Goal: Task Accomplishment & Management: Complete application form

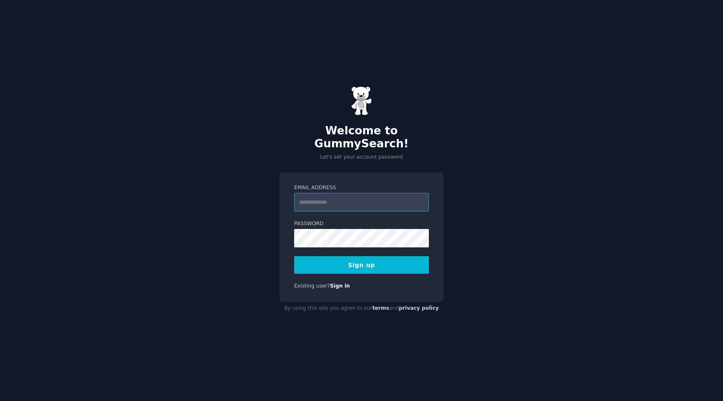
click at [327, 186] on div "Email Address" at bounding box center [361, 197] width 135 height 27
click at [329, 193] on input "Email Address" at bounding box center [361, 202] width 135 height 18
type input "**********"
click at [387, 259] on button "Sign up" at bounding box center [361, 265] width 135 height 18
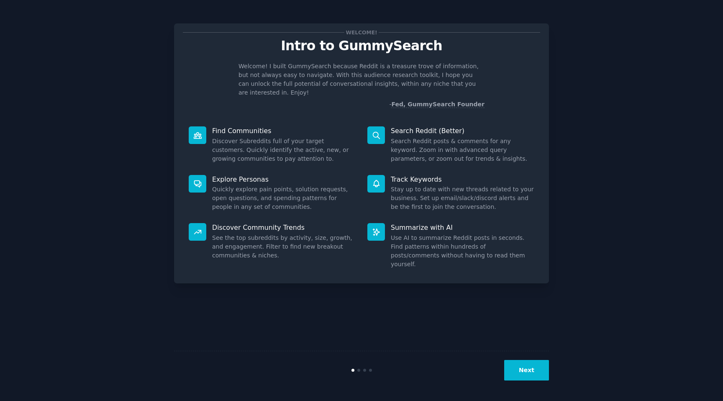
click at [535, 373] on button "Next" at bounding box center [527, 370] width 45 height 21
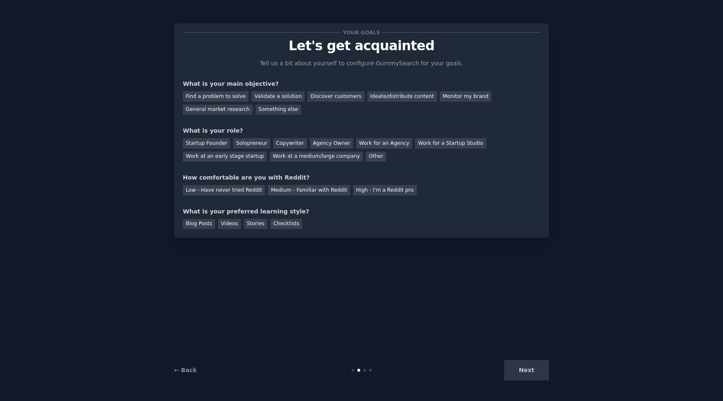
click at [534, 373] on div "Next" at bounding box center [486, 370] width 125 height 21
click at [216, 97] on div "Find a problem to solve" at bounding box center [216, 96] width 66 height 10
click at [208, 147] on div "Startup Founder" at bounding box center [206, 143] width 47 height 10
drag, startPoint x: 215, startPoint y: 194, endPoint x: 225, endPoint y: 220, distance: 28.1
click at [215, 194] on div "Low - Have never tried Reddit" at bounding box center [224, 190] width 82 height 10
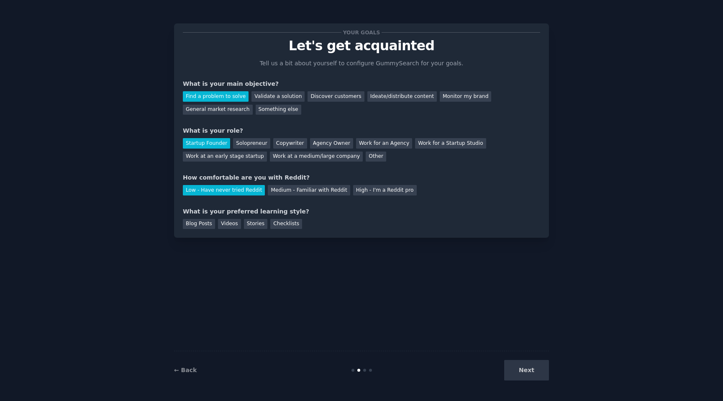
drag, startPoint x: 231, startPoint y: 224, endPoint x: 309, endPoint y: 255, distance: 84.0
click at [232, 225] on div "Videos" at bounding box center [229, 224] width 23 height 10
click at [522, 374] on button "Next" at bounding box center [527, 370] width 45 height 21
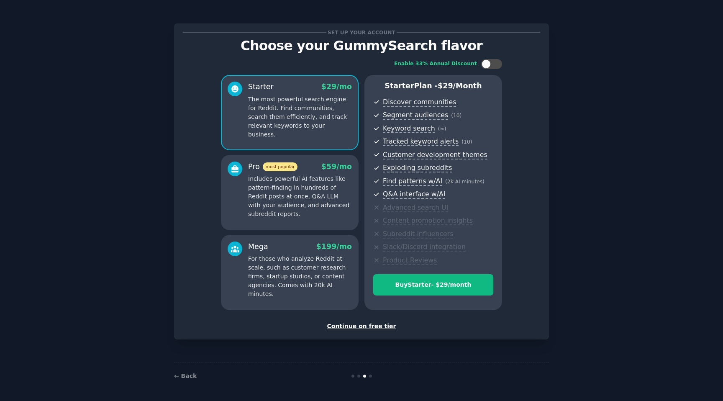
click at [367, 332] on div "Set up your account Choose your GummySearch flavor Enable 33% Annual Discount S…" at bounding box center [361, 181] width 375 height 316
click at [367, 325] on div "Continue on free tier" at bounding box center [362, 326] width 358 height 9
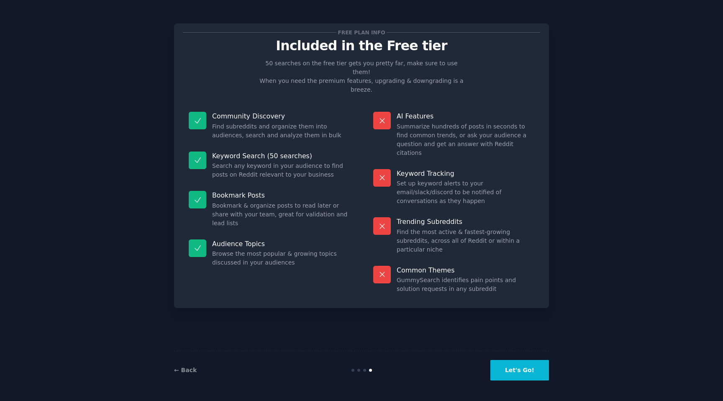
click at [521, 368] on button "Let's Go!" at bounding box center [520, 370] width 59 height 21
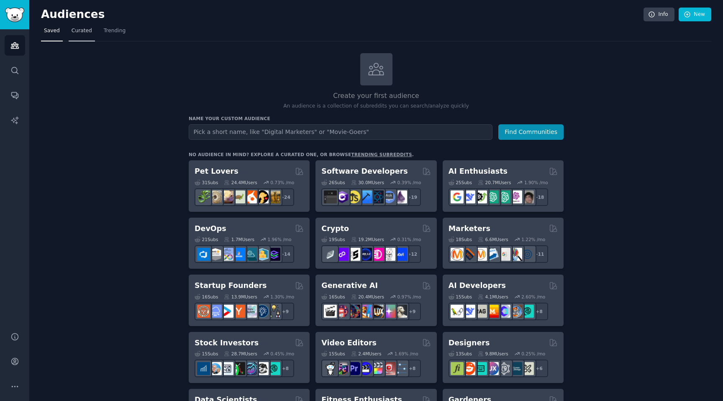
click at [85, 31] on span "Curated" at bounding box center [82, 31] width 21 height 8
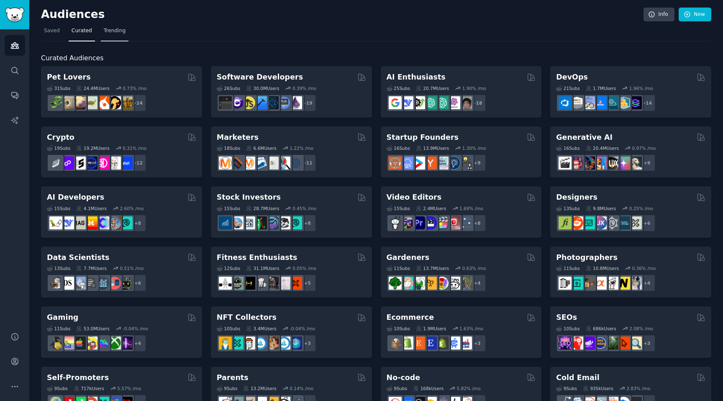
click at [119, 33] on span "Trending" at bounding box center [115, 31] width 22 height 8
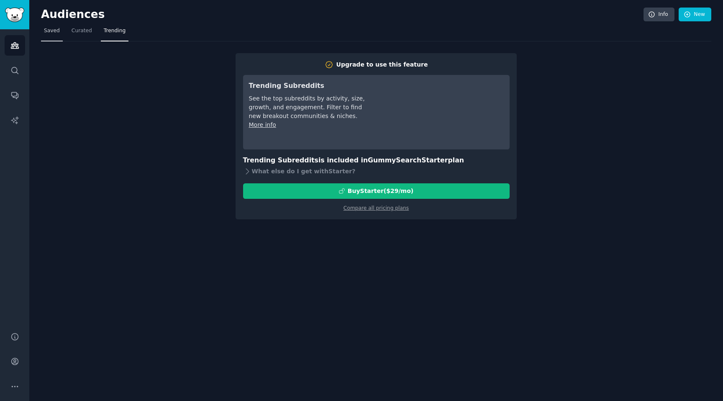
click at [53, 33] on span "Saved" at bounding box center [52, 31] width 16 height 8
